Goal: Task Accomplishment & Management: Use online tool/utility

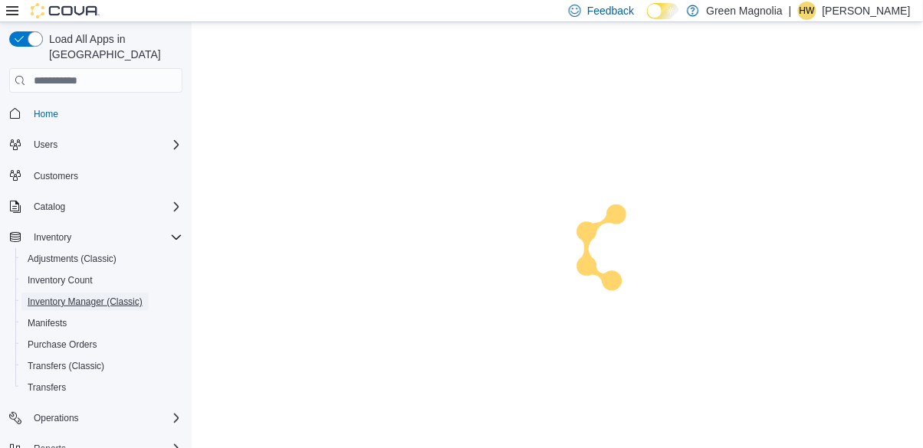
click at [120, 296] on span "Inventory Manager (Classic)" at bounding box center [85, 302] width 115 height 12
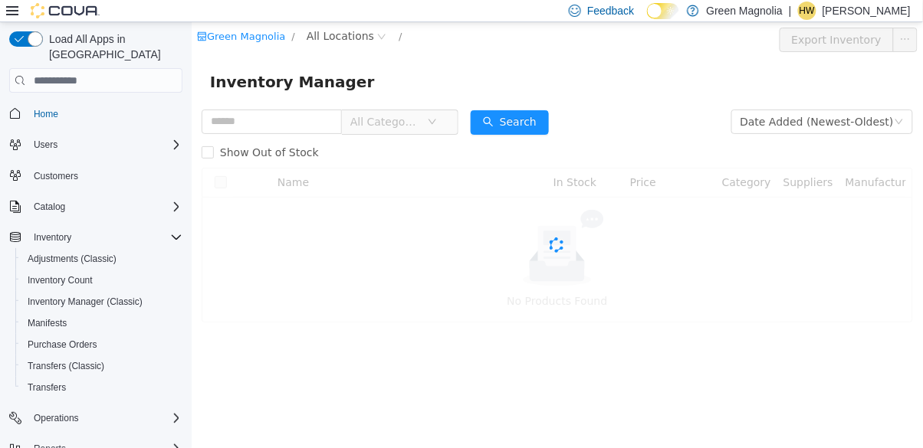
click at [291, 120] on input "text" at bounding box center [271, 122] width 140 height 25
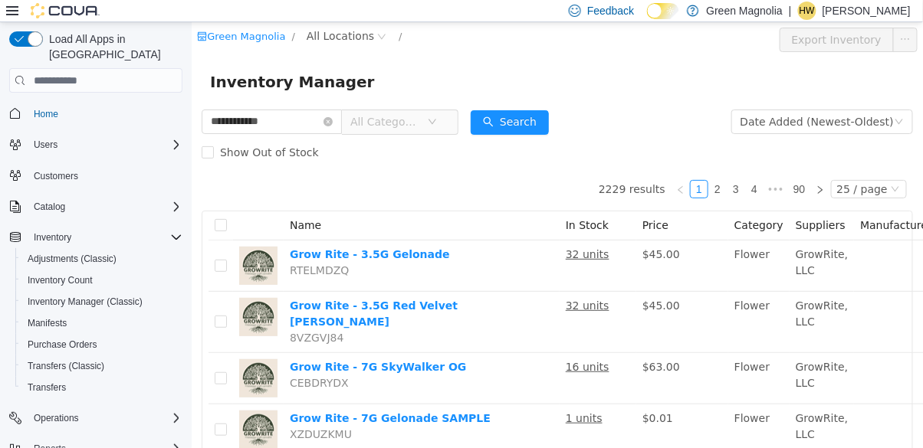
type input "**********"
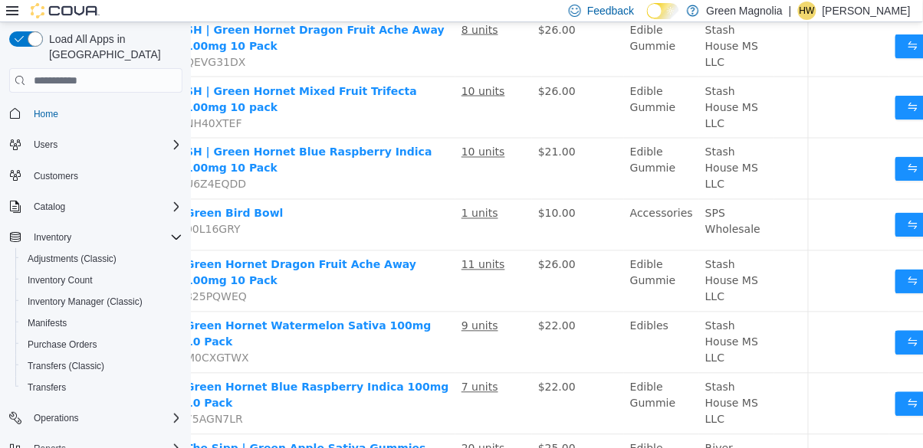
scroll to position [547, 169]
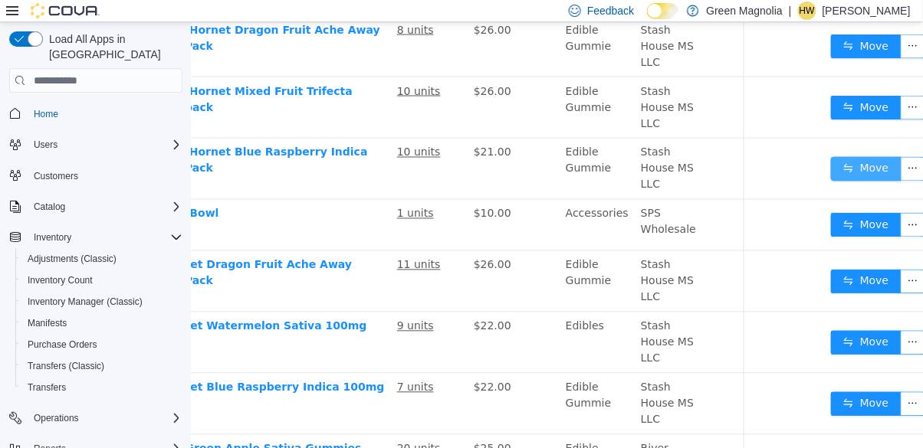
click at [852, 167] on button "Move" at bounding box center [865, 169] width 70 height 25
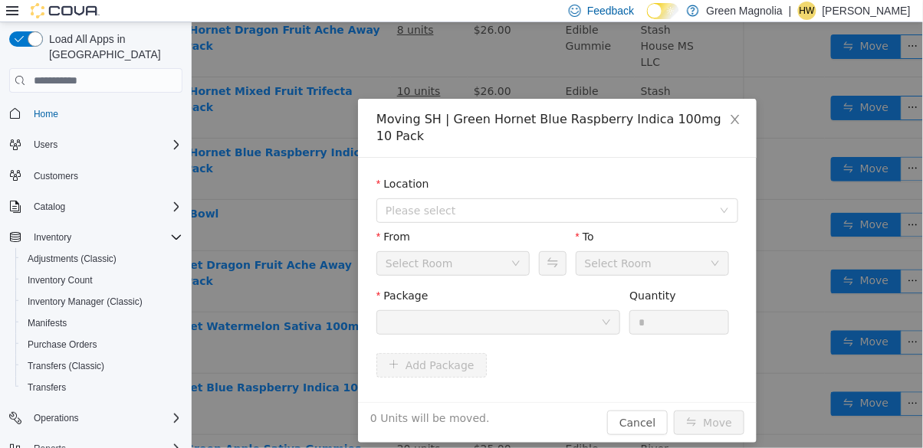
click at [506, 199] on span "Please select" at bounding box center [551, 210] width 333 height 23
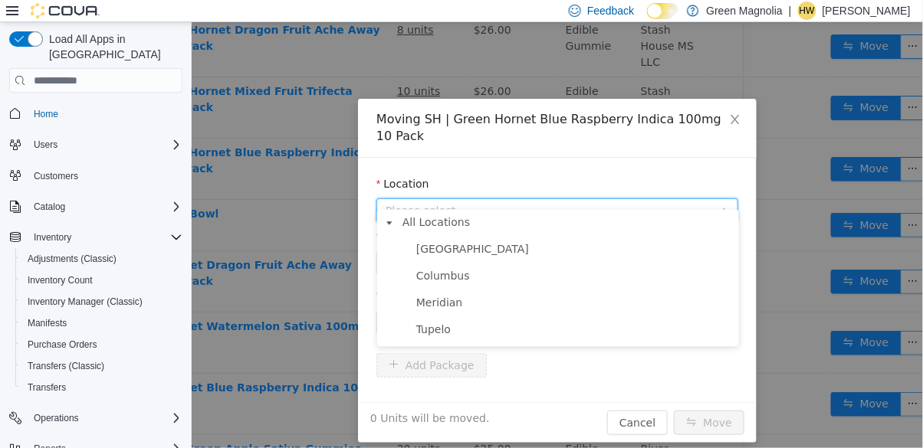
click at [443, 249] on span "Canton" at bounding box center [471, 250] width 113 height 12
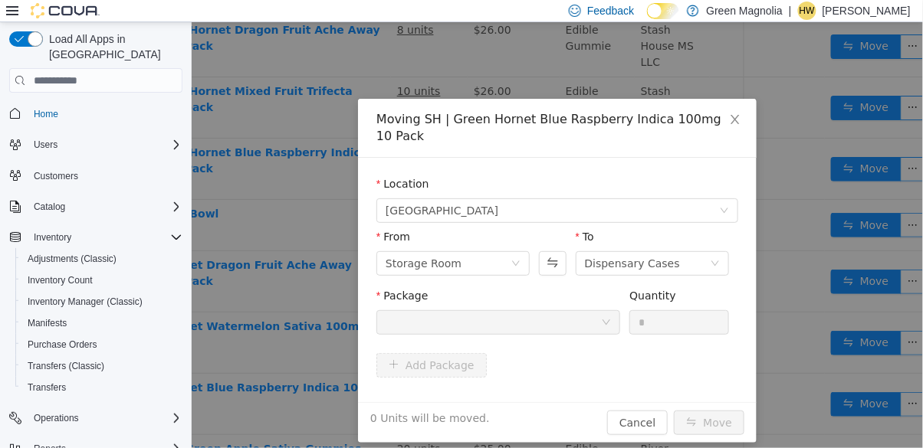
click at [467, 314] on div at bounding box center [492, 322] width 215 height 23
click at [505, 313] on div at bounding box center [492, 322] width 215 height 23
click at [559, 311] on div at bounding box center [492, 322] width 215 height 23
click at [558, 311] on div at bounding box center [492, 322] width 215 height 23
click at [560, 311] on div at bounding box center [492, 322] width 215 height 23
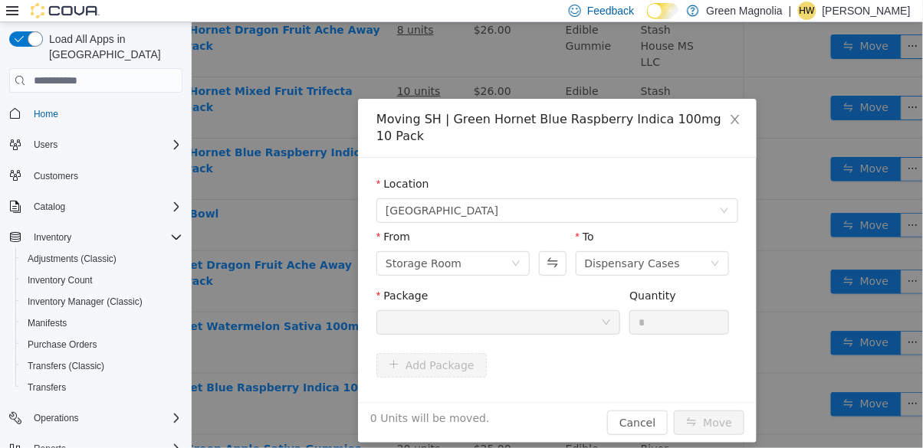
click at [571, 311] on div at bounding box center [492, 322] width 215 height 23
click at [566, 311] on div at bounding box center [492, 322] width 215 height 23
click at [578, 326] on div "Package Quantity *" at bounding box center [556, 317] width 362 height 59
